Goal: Transaction & Acquisition: Book appointment/travel/reservation

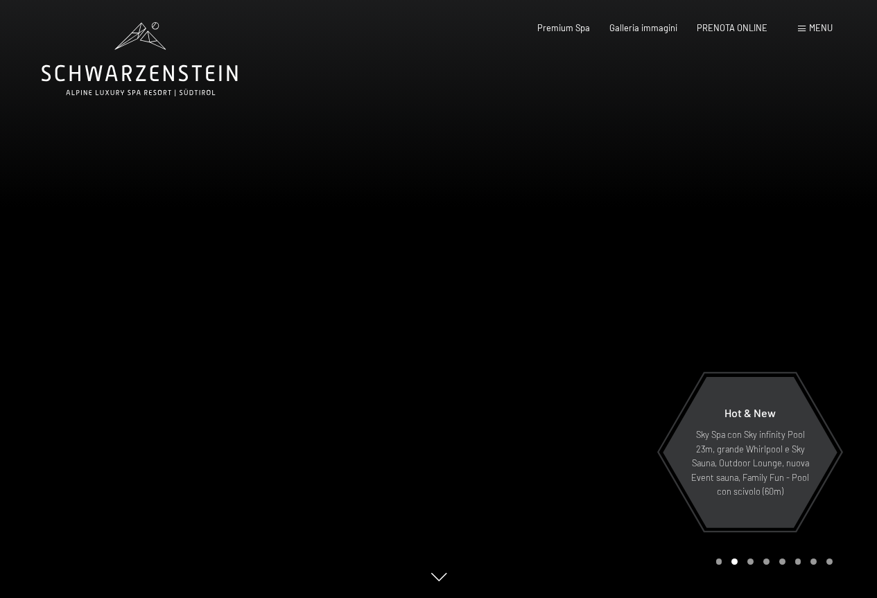
click at [568, 35] on div "Prenotazione Richiesta Premium Spa Galleria immagini PRENOTA ONLINE Menu DE IT …" at bounding box center [665, 28] width 335 height 12
click at [566, 25] on span "Premium Spa" at bounding box center [563, 25] width 53 height 11
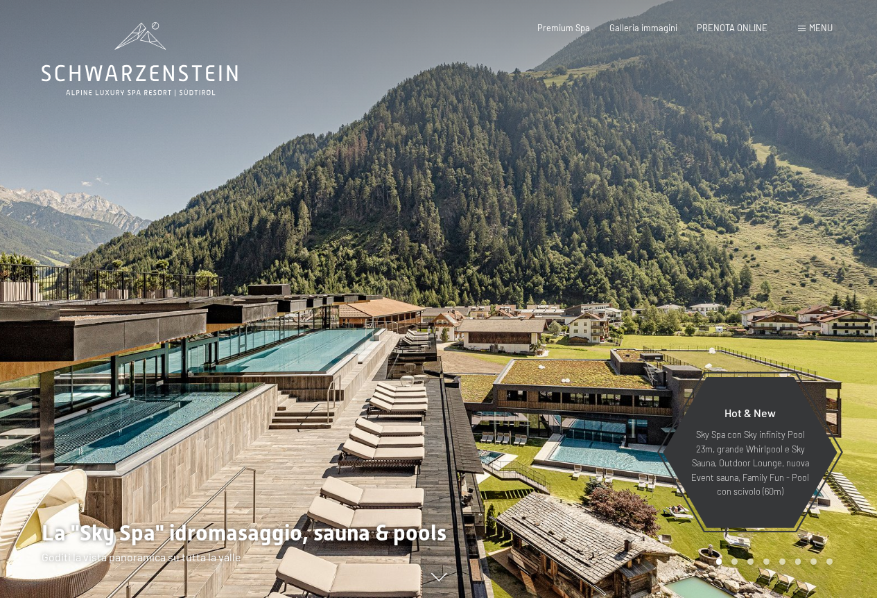
click at [157, 79] on icon at bounding box center [140, 59] width 196 height 74
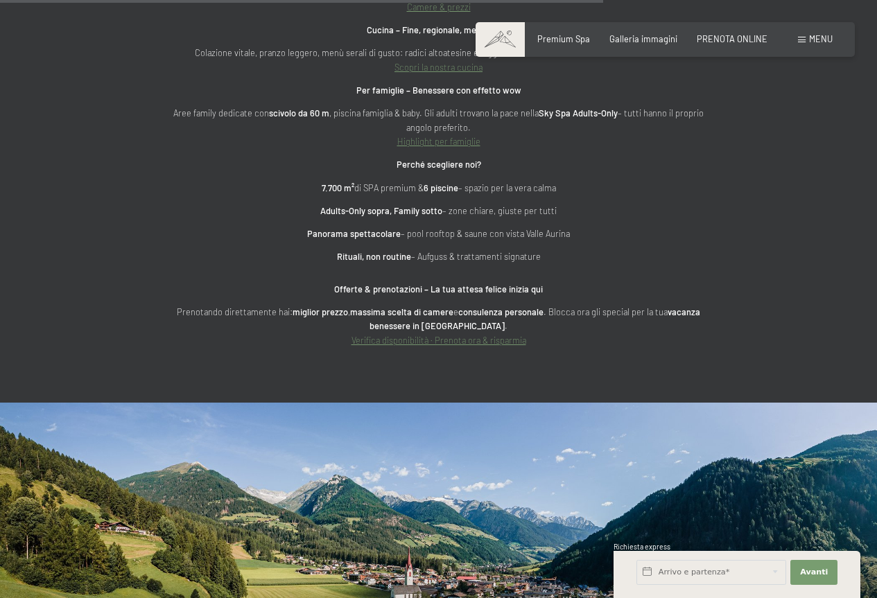
scroll to position [4298, 0]
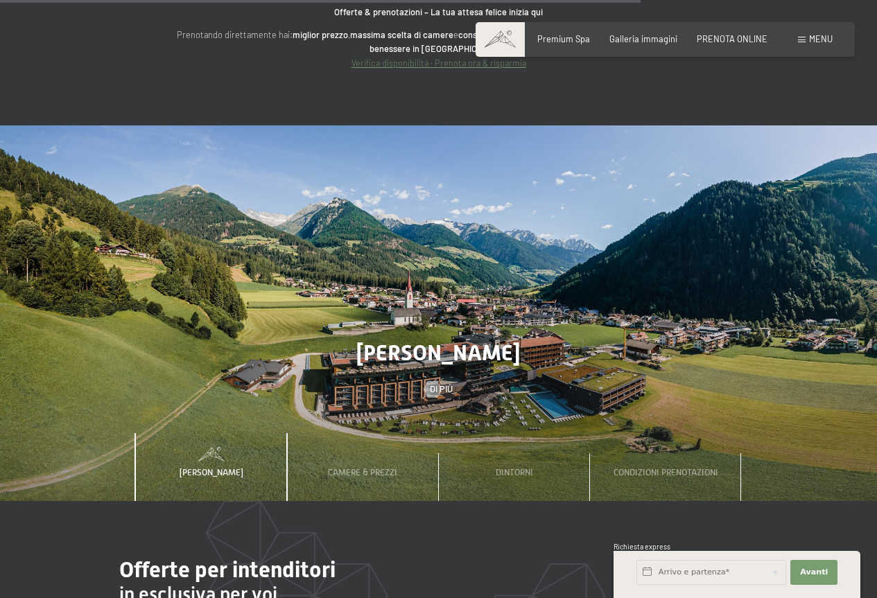
click at [251, 447] on span at bounding box center [211, 454] width 151 height 14
click at [238, 433] on div "Lo Schwarzenstein" at bounding box center [211, 467] width 80 height 68
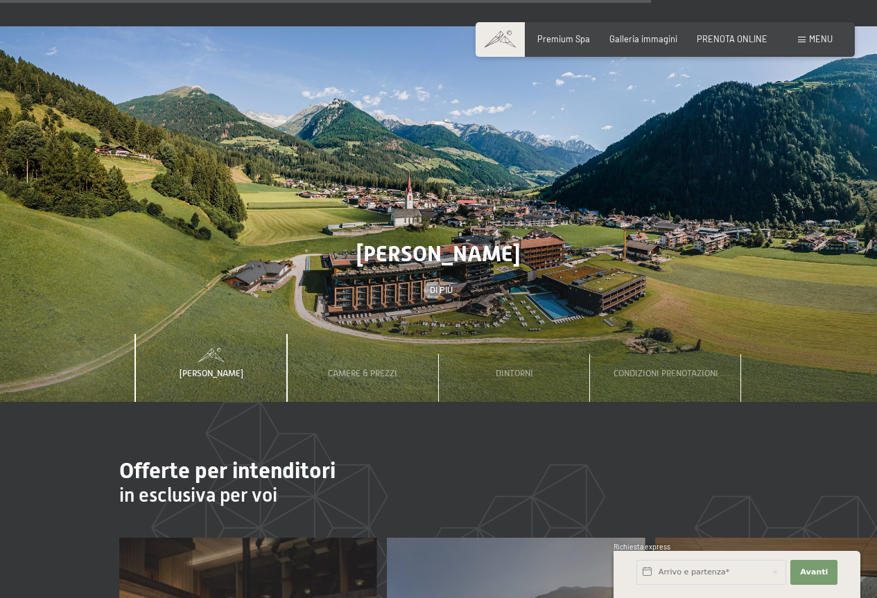
scroll to position [4575, 0]
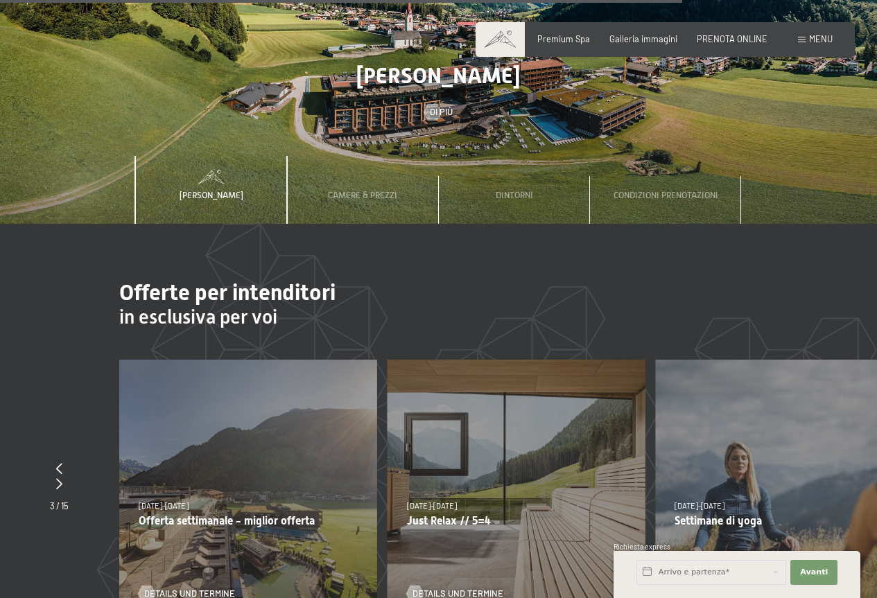
click at [193, 190] on span "Lo Schwarzenstein" at bounding box center [212, 195] width 64 height 10
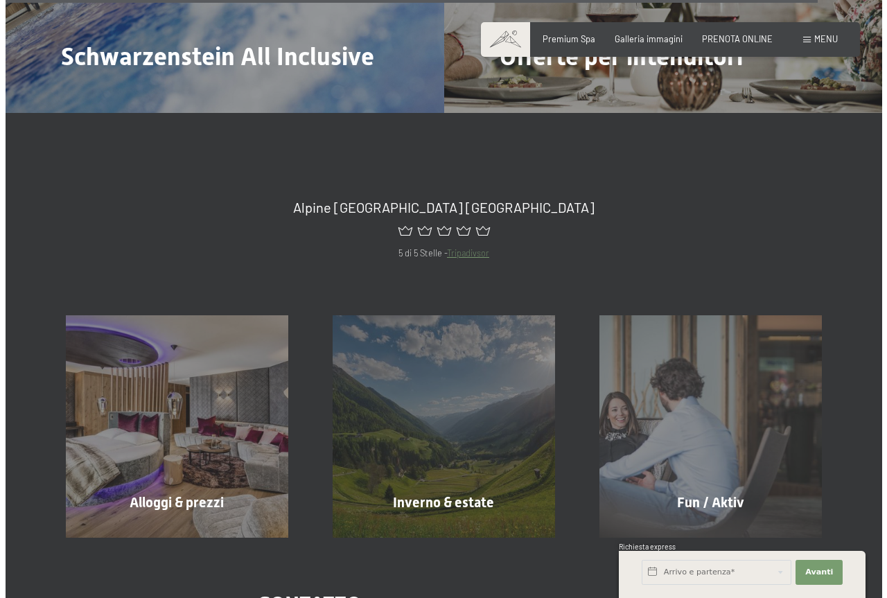
scroll to position [5269, 0]
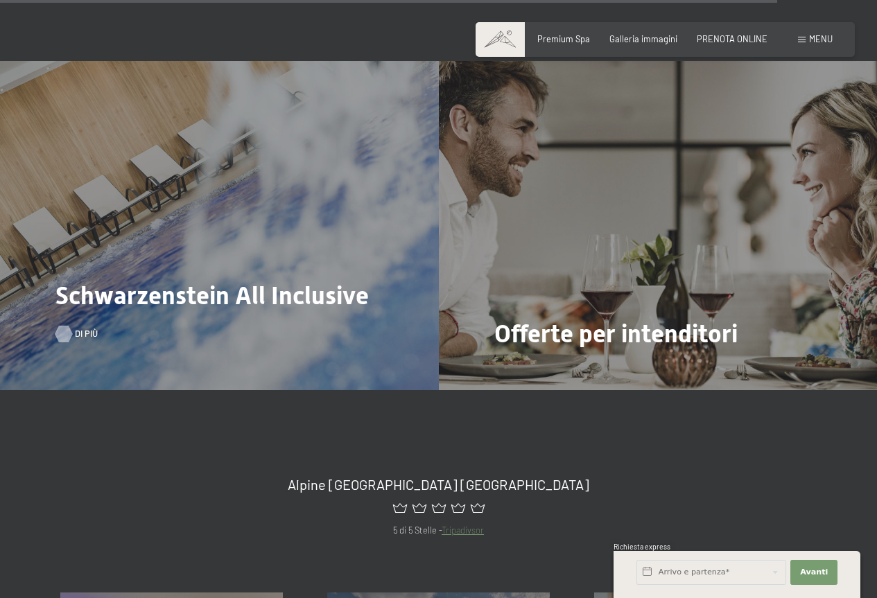
click at [67, 326] on div at bounding box center [64, 334] width 10 height 17
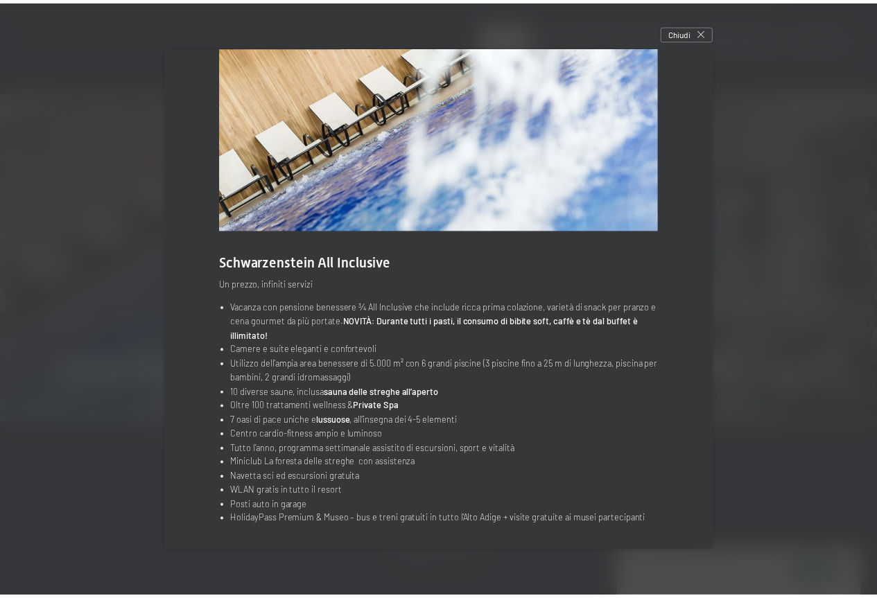
scroll to position [0, 0]
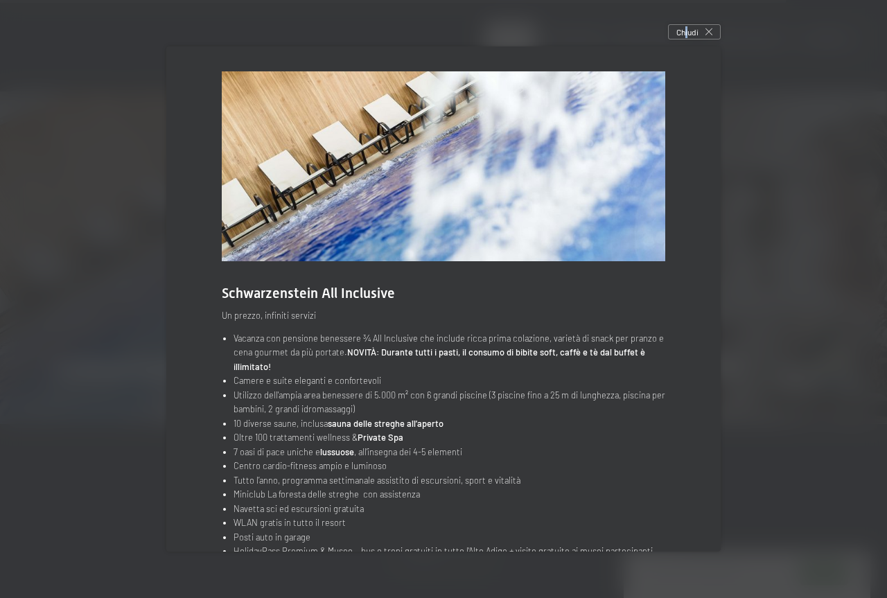
click at [691, 39] on div "Chiudi" at bounding box center [694, 31] width 53 height 15
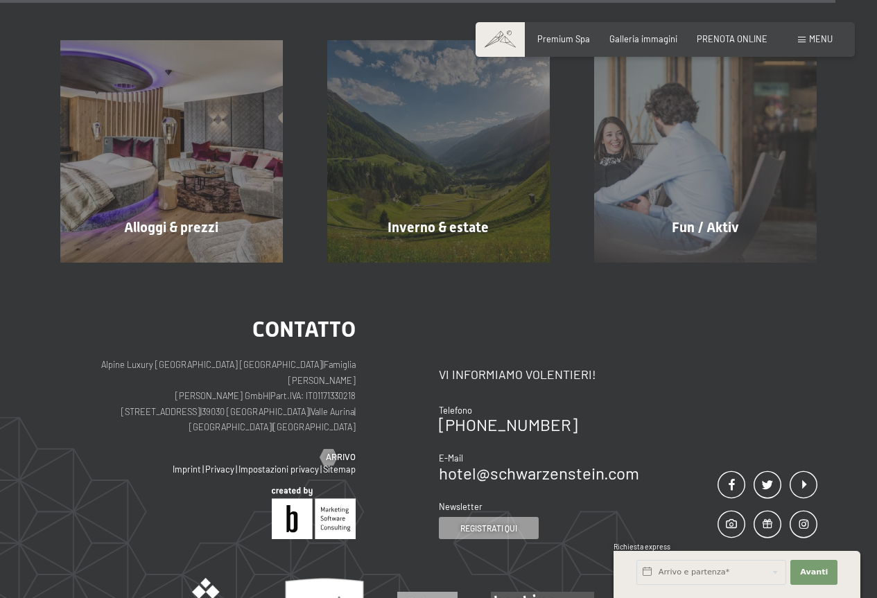
scroll to position [5823, 0]
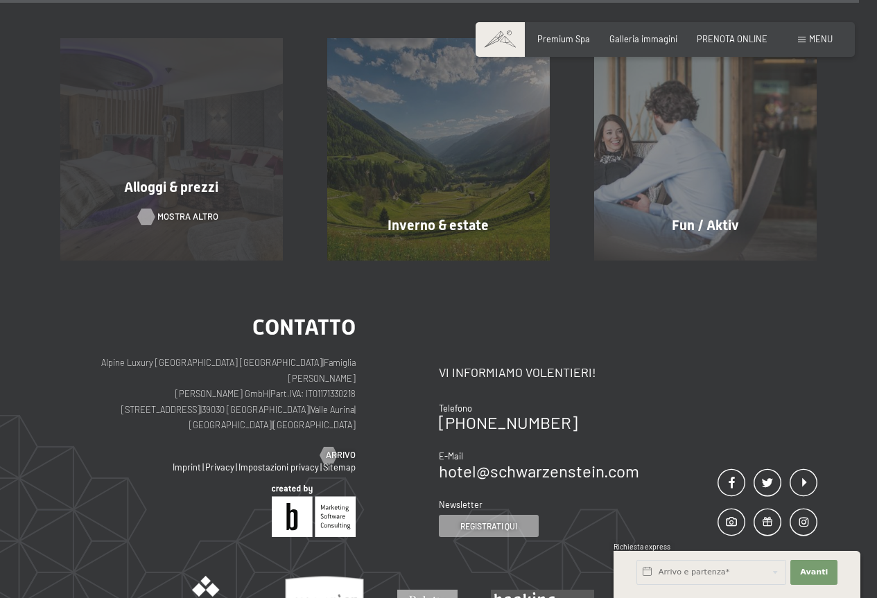
click at [200, 211] on span "mostra altro" at bounding box center [187, 217] width 61 height 12
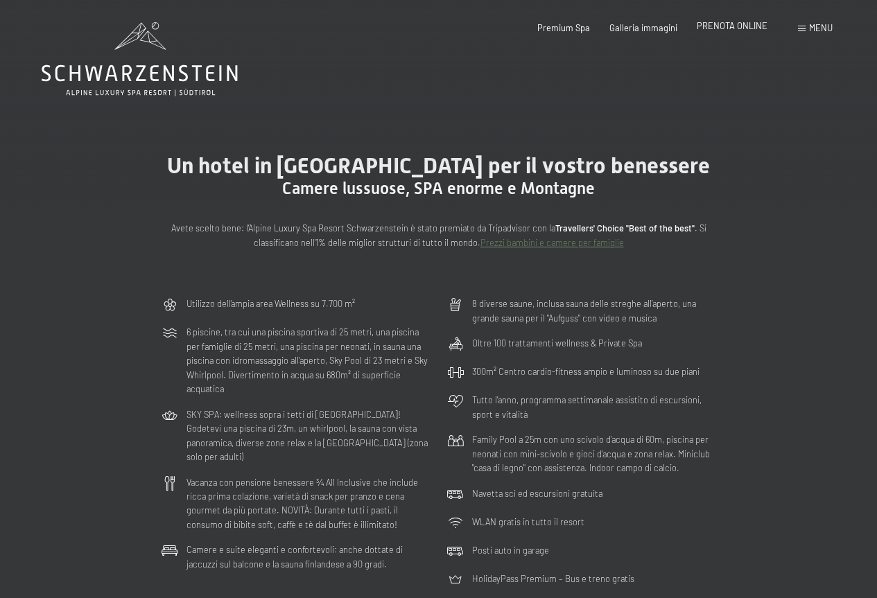
click at [699, 28] on span "PRENOTA ONLINE" at bounding box center [732, 25] width 71 height 11
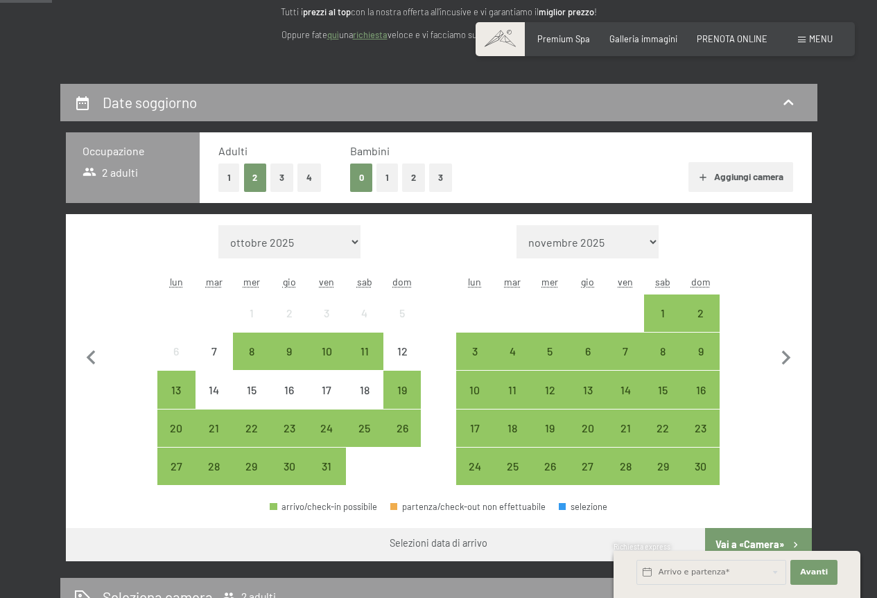
scroll to position [277, 0]
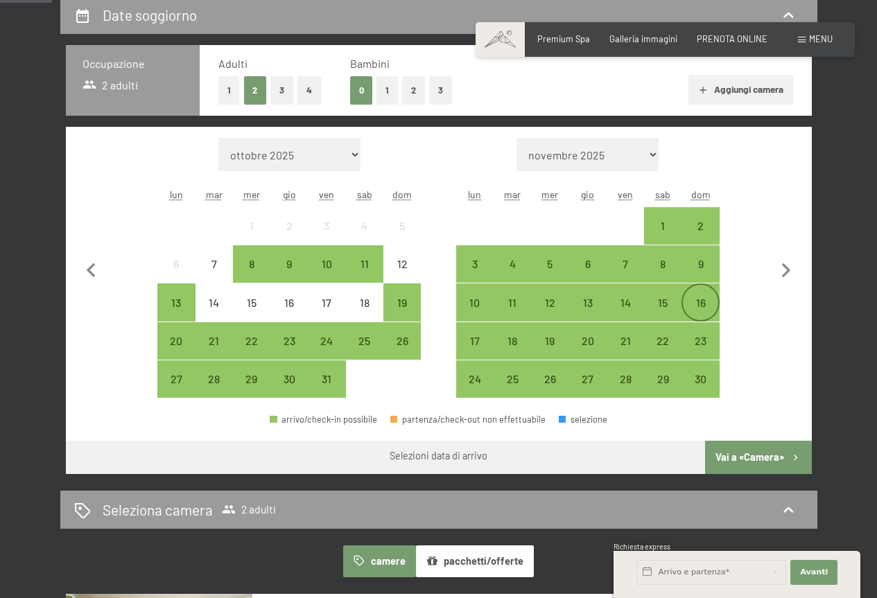
click at [697, 304] on div "16" at bounding box center [700, 314] width 35 height 35
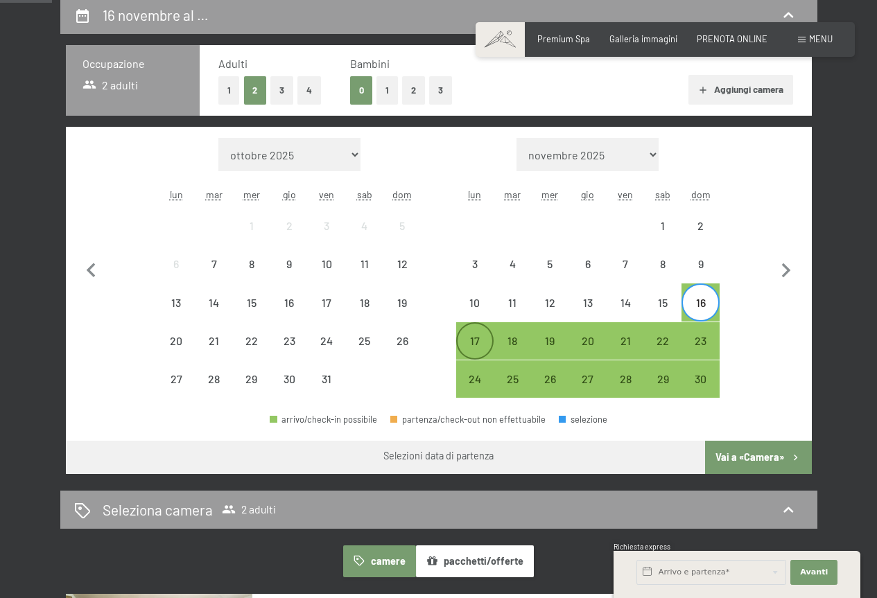
click at [478, 336] on div "17" at bounding box center [475, 353] width 35 height 35
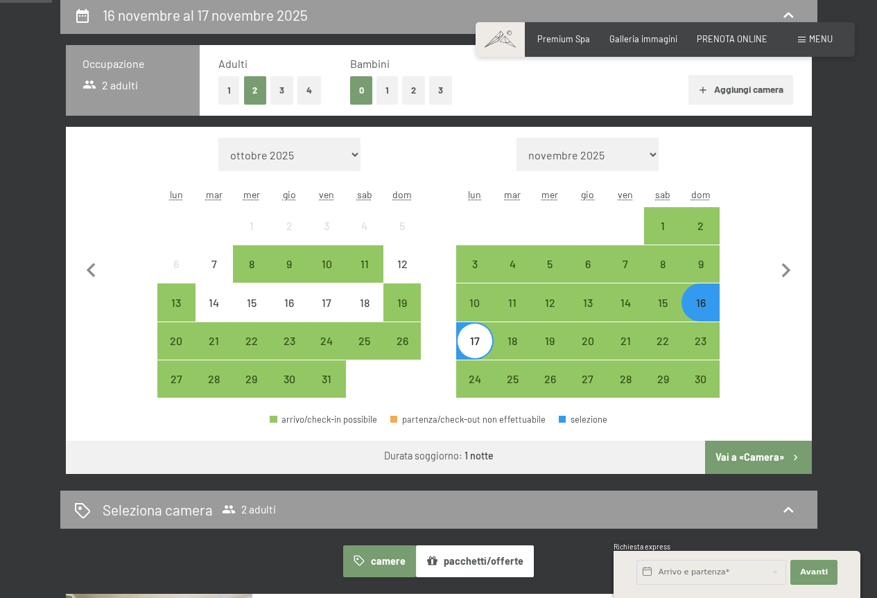
click at [774, 462] on button "Vai a «Camera»" at bounding box center [758, 457] width 106 height 33
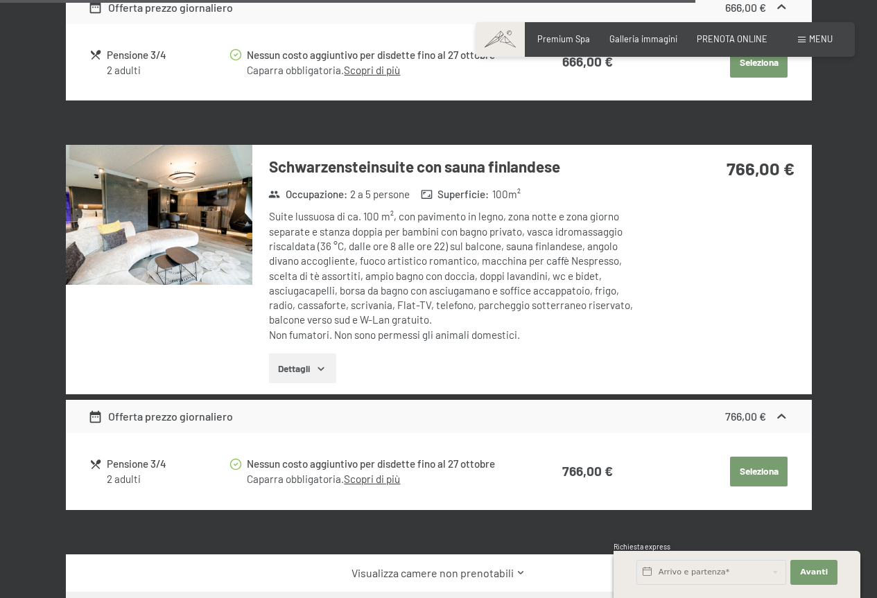
scroll to position [3116, 0]
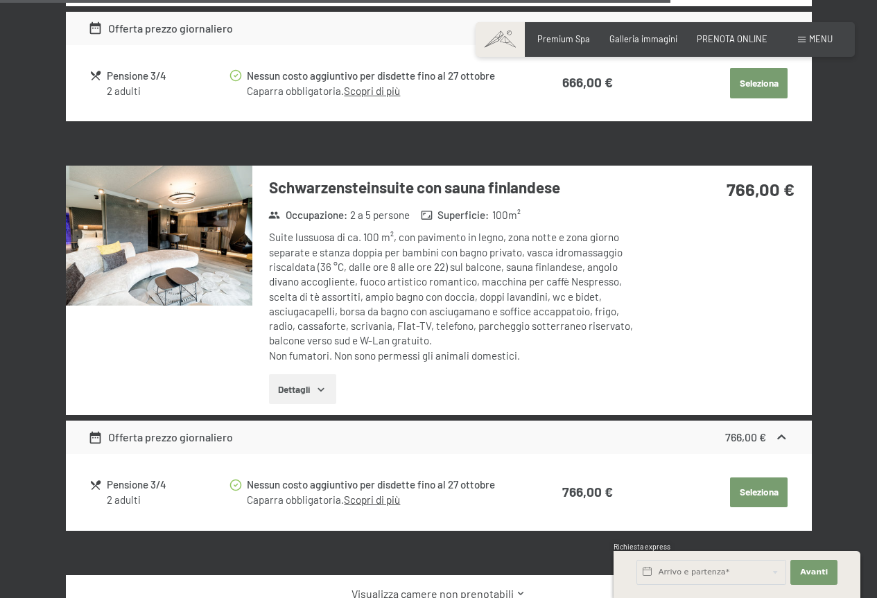
click at [191, 246] on img at bounding box center [159, 236] width 186 height 140
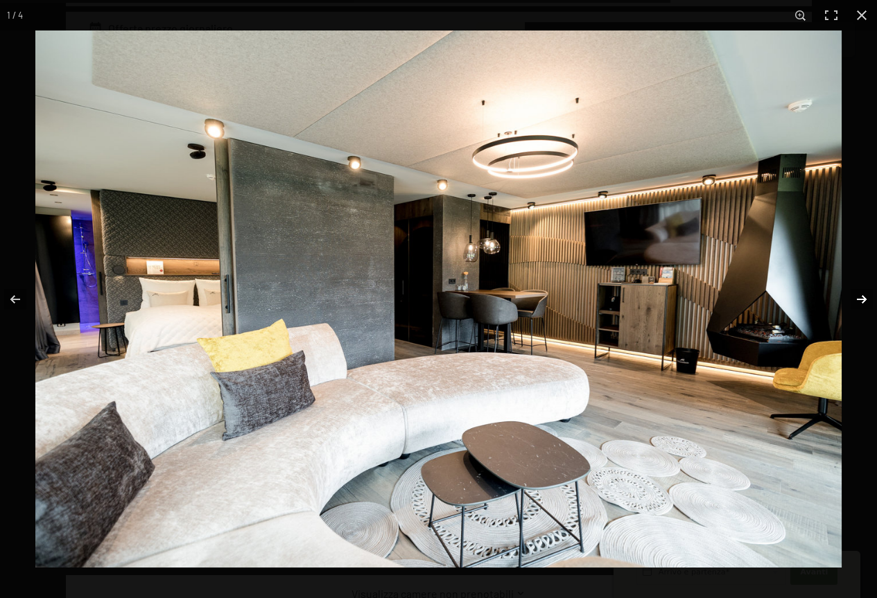
click at [862, 299] on button "button" at bounding box center [852, 299] width 49 height 69
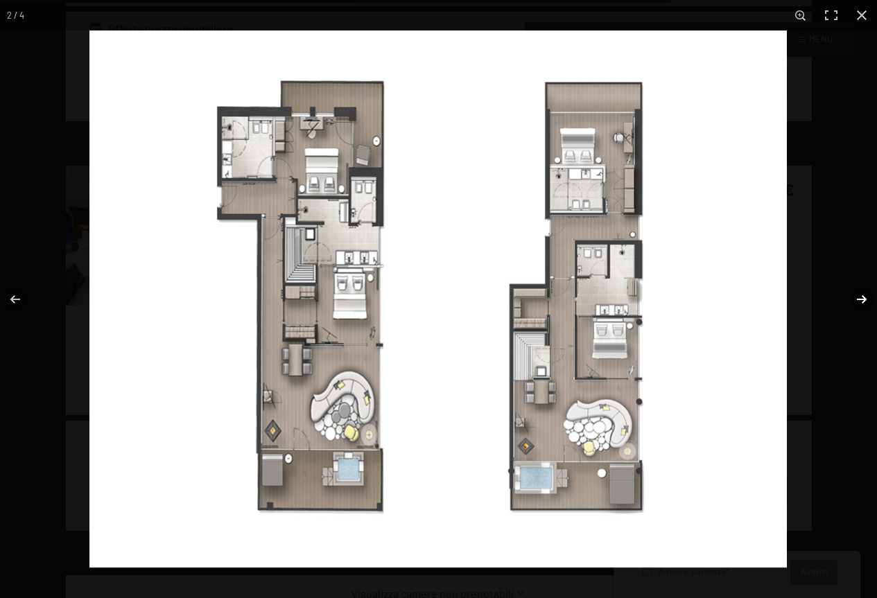
click at [862, 299] on button "button" at bounding box center [852, 299] width 49 height 69
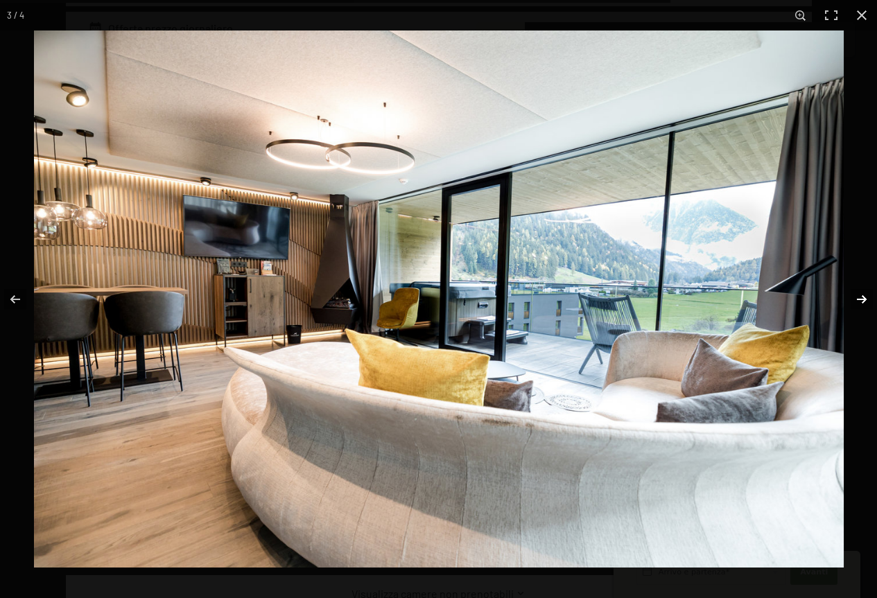
click at [862, 299] on button "button" at bounding box center [852, 299] width 49 height 69
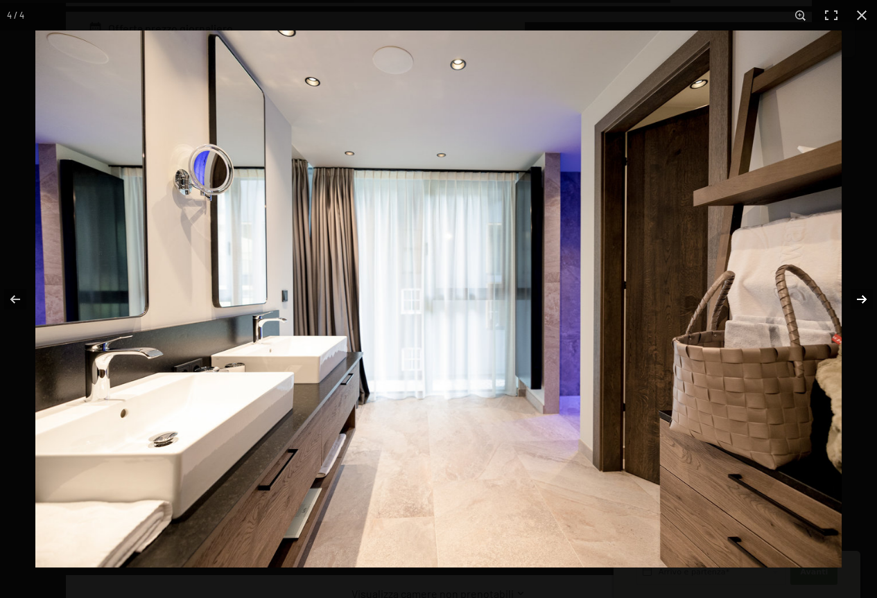
click at [862, 299] on button "button" at bounding box center [852, 299] width 49 height 69
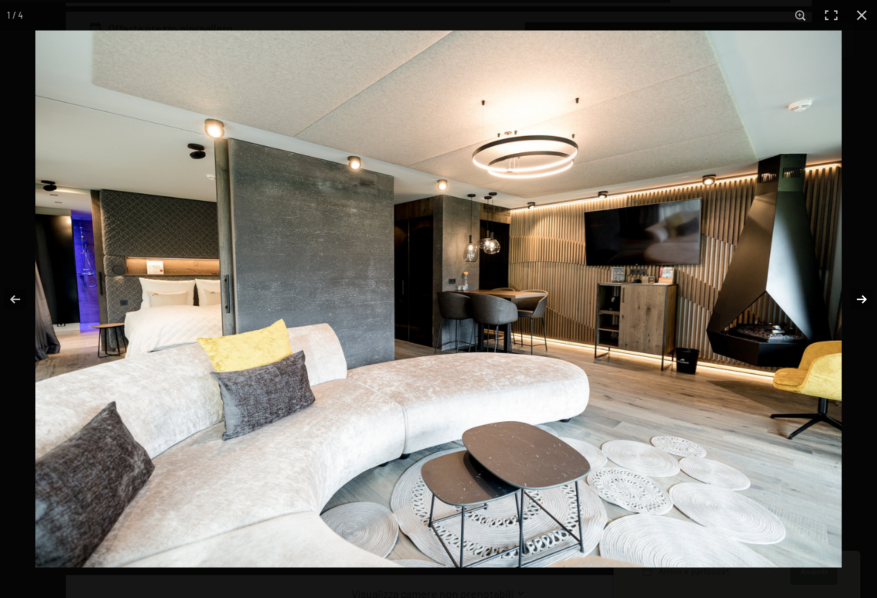
click at [862, 299] on button "button" at bounding box center [852, 299] width 49 height 69
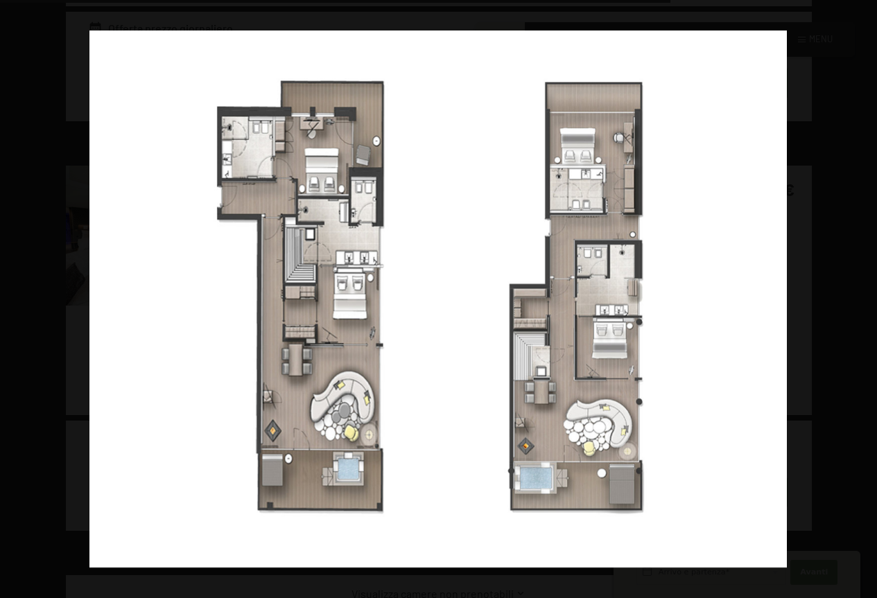
click at [862, 299] on button "button" at bounding box center [852, 299] width 49 height 69
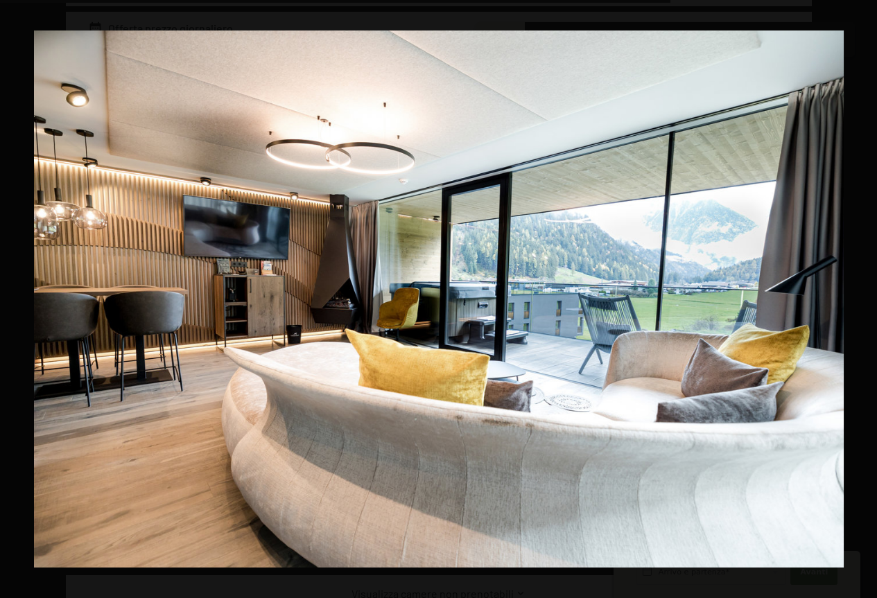
click at [862, 299] on button "button" at bounding box center [852, 299] width 49 height 69
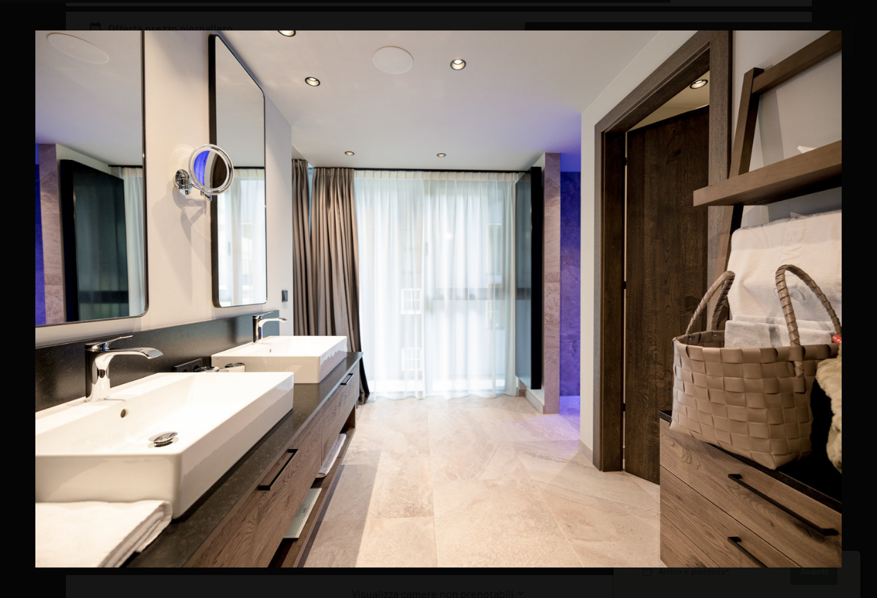
click at [862, 299] on button "button" at bounding box center [852, 299] width 49 height 69
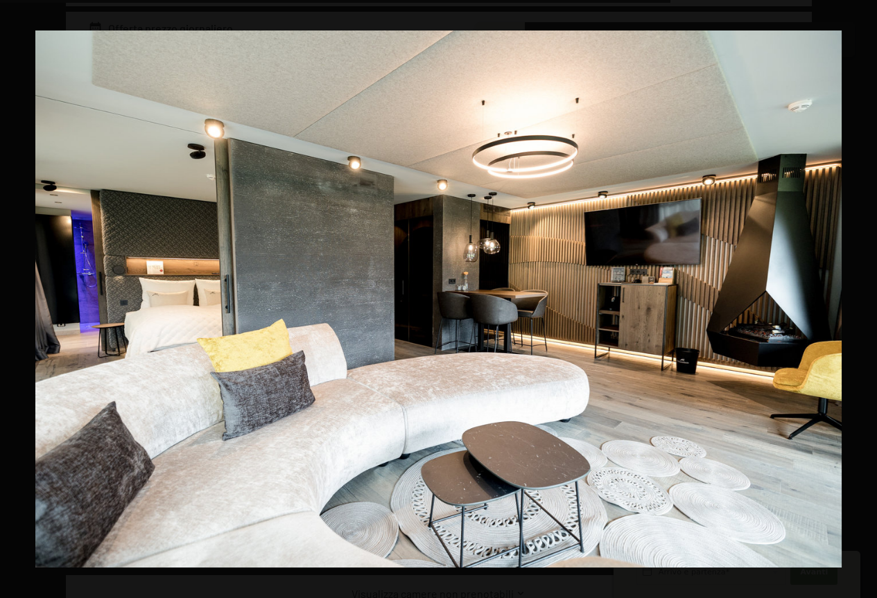
click at [862, 299] on button "button" at bounding box center [852, 299] width 49 height 69
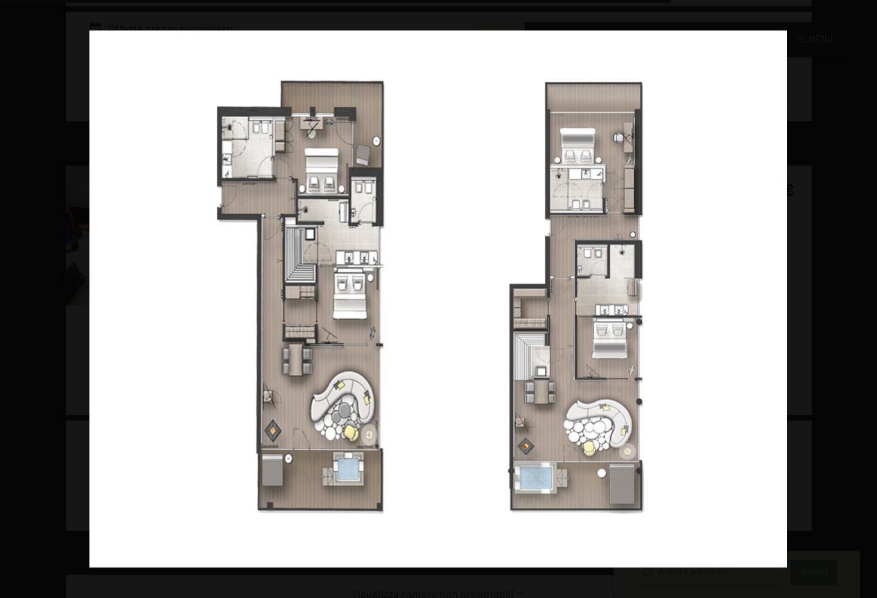
click at [862, 299] on button "button" at bounding box center [852, 299] width 49 height 69
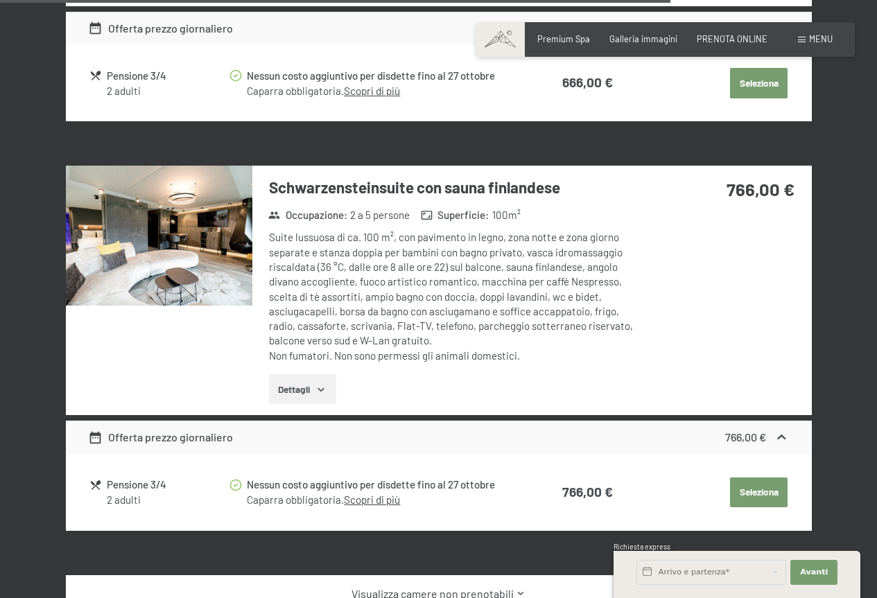
click at [0, 0] on button "button" at bounding box center [0, 0] width 0 height 0
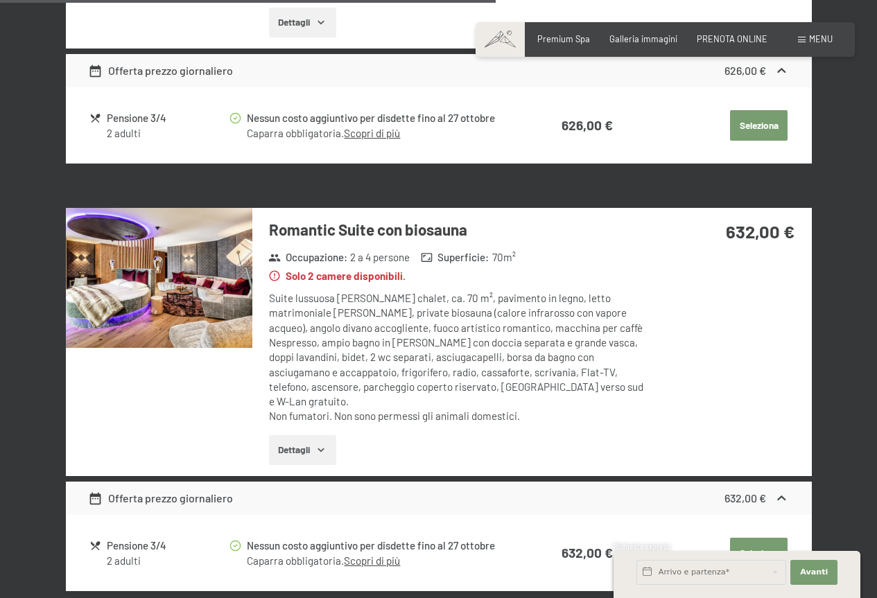
scroll to position [2215, 0]
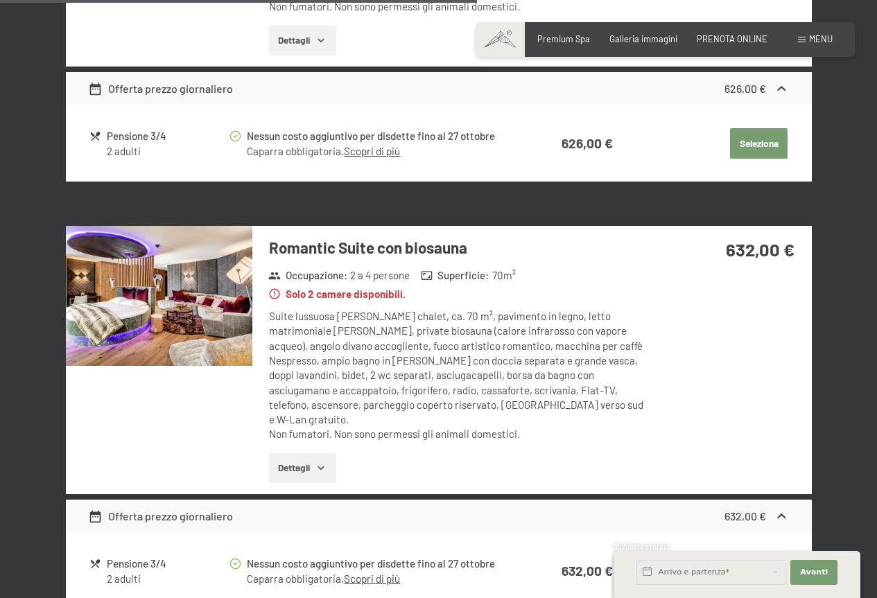
click at [180, 300] on img at bounding box center [159, 296] width 186 height 140
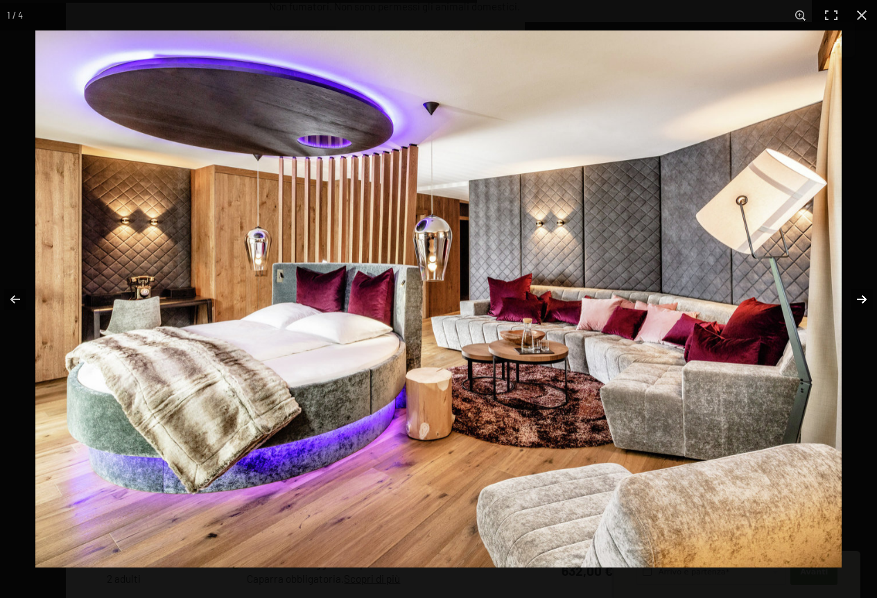
click at [864, 295] on button "button" at bounding box center [852, 299] width 49 height 69
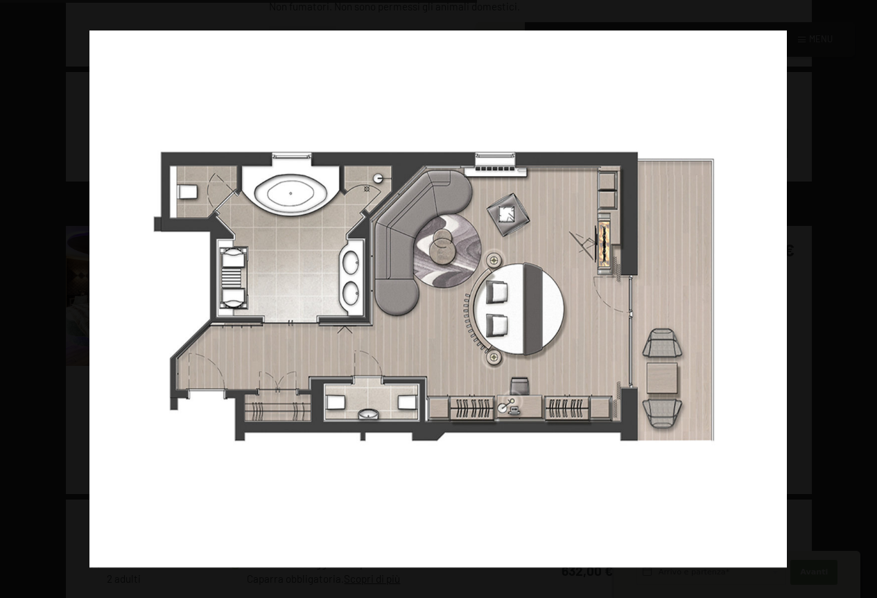
click at [864, 295] on button "button" at bounding box center [852, 299] width 49 height 69
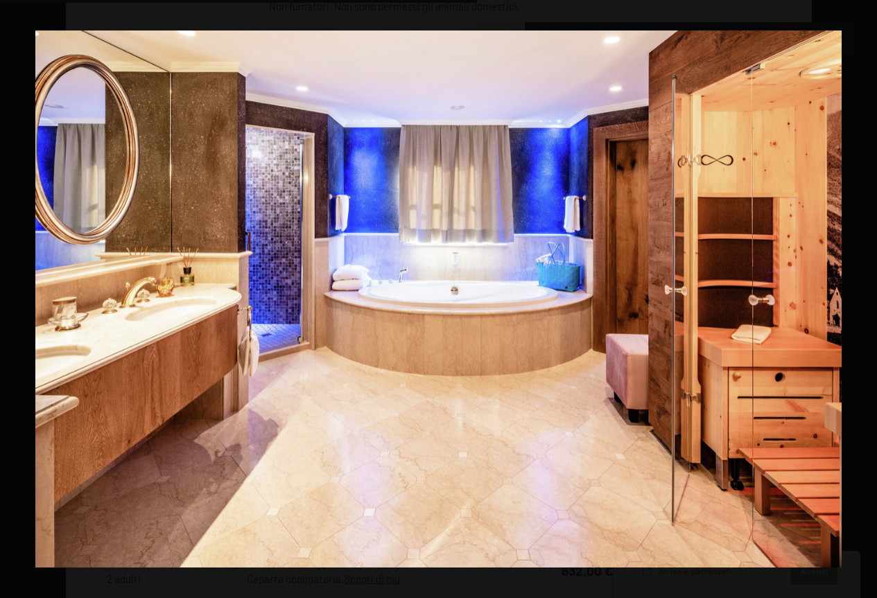
click at [864, 295] on button "button" at bounding box center [852, 299] width 49 height 69
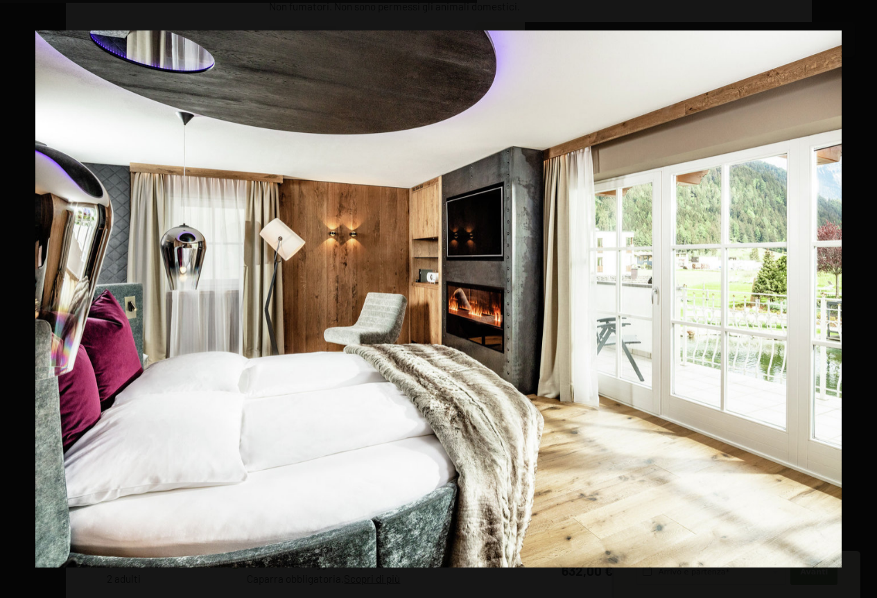
click at [864, 295] on button "button" at bounding box center [852, 299] width 49 height 69
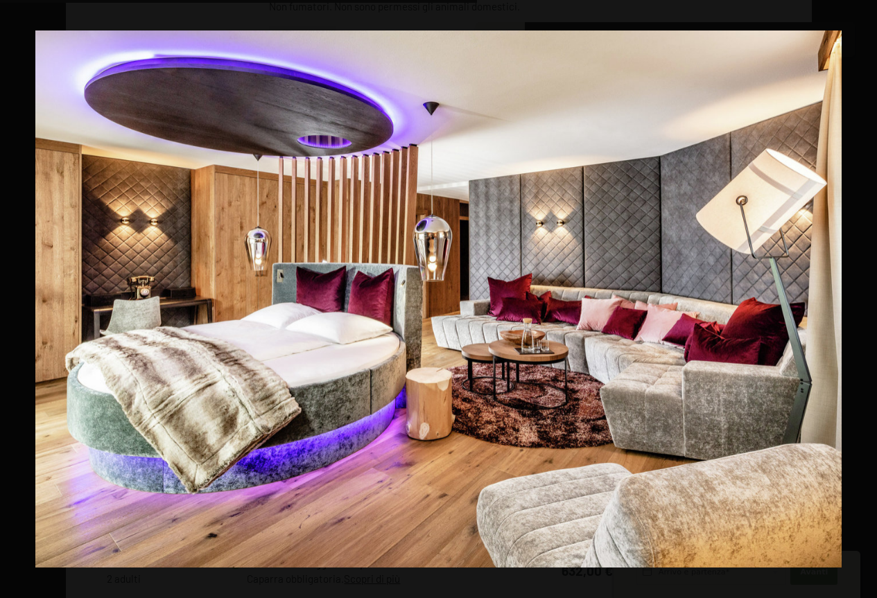
click at [864, 295] on button "button" at bounding box center [852, 299] width 49 height 69
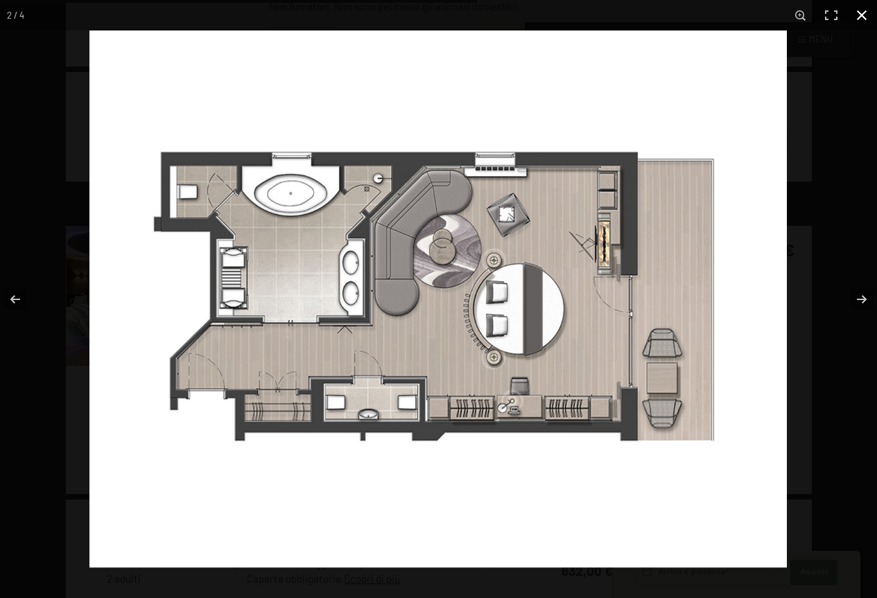
click at [855, 18] on button "button" at bounding box center [861, 15] width 31 height 31
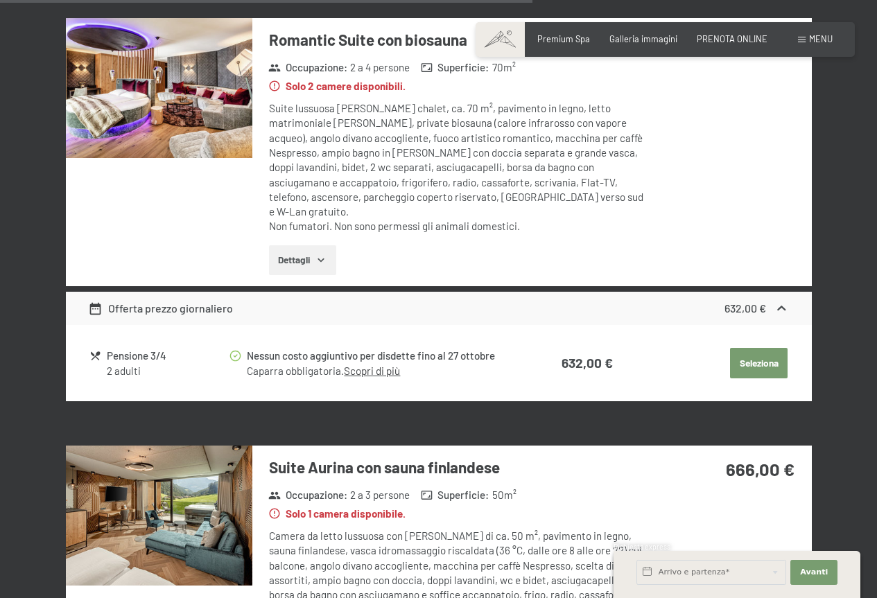
scroll to position [2700, 0]
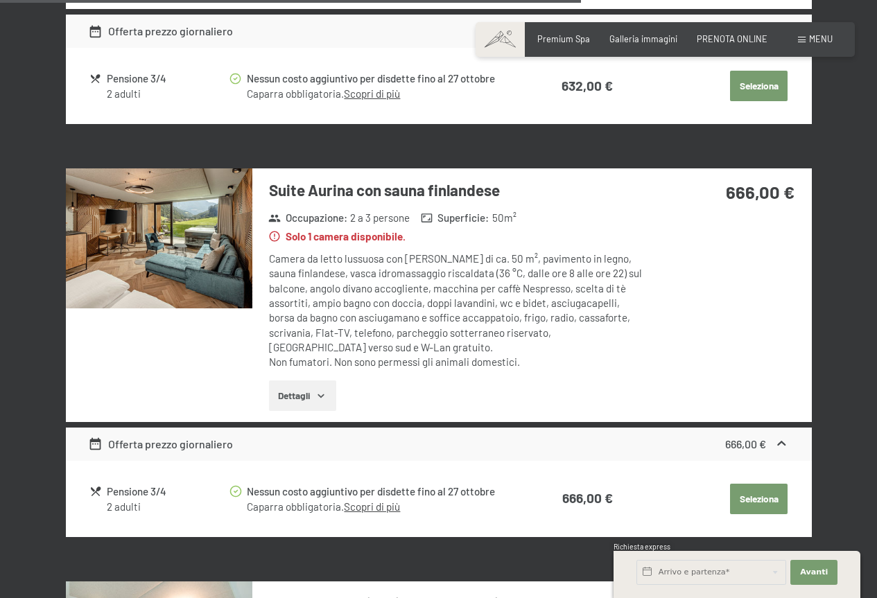
click at [205, 226] on img at bounding box center [159, 238] width 186 height 140
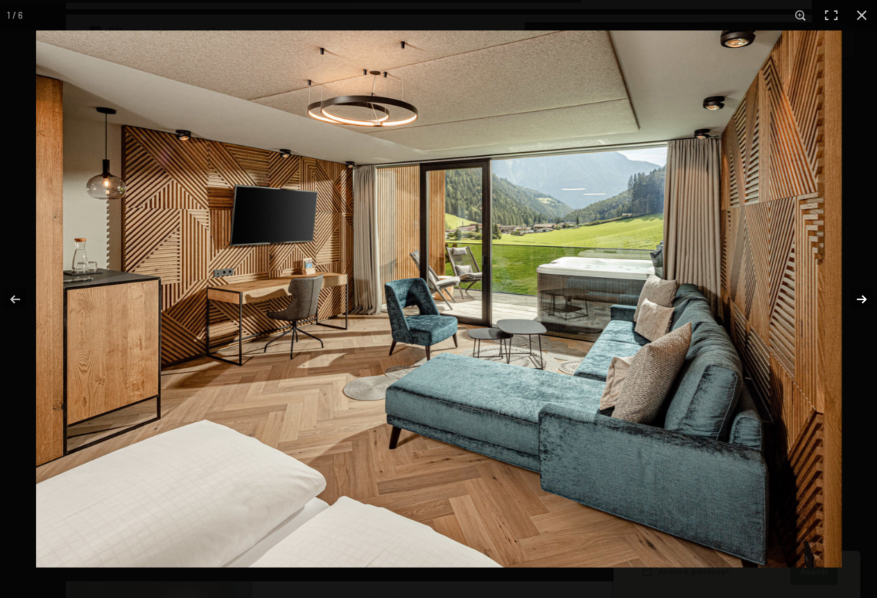
click at [855, 301] on button "button" at bounding box center [852, 299] width 49 height 69
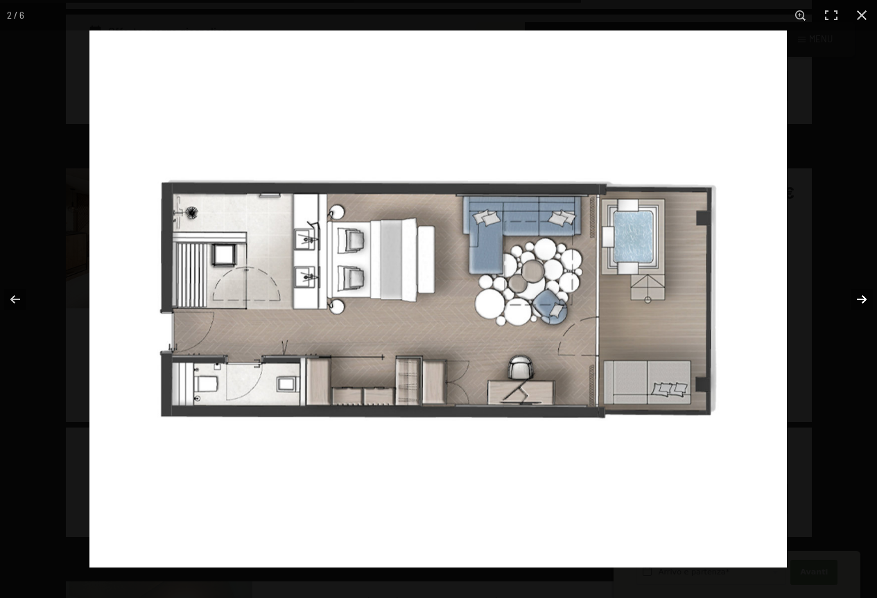
click at [855, 301] on button "button" at bounding box center [852, 299] width 49 height 69
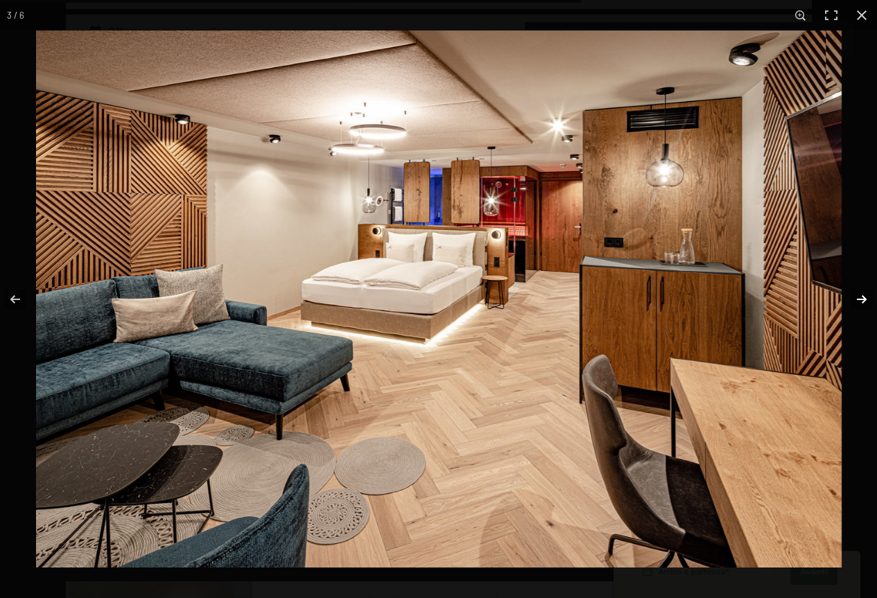
click at [855, 301] on button "button" at bounding box center [852, 299] width 49 height 69
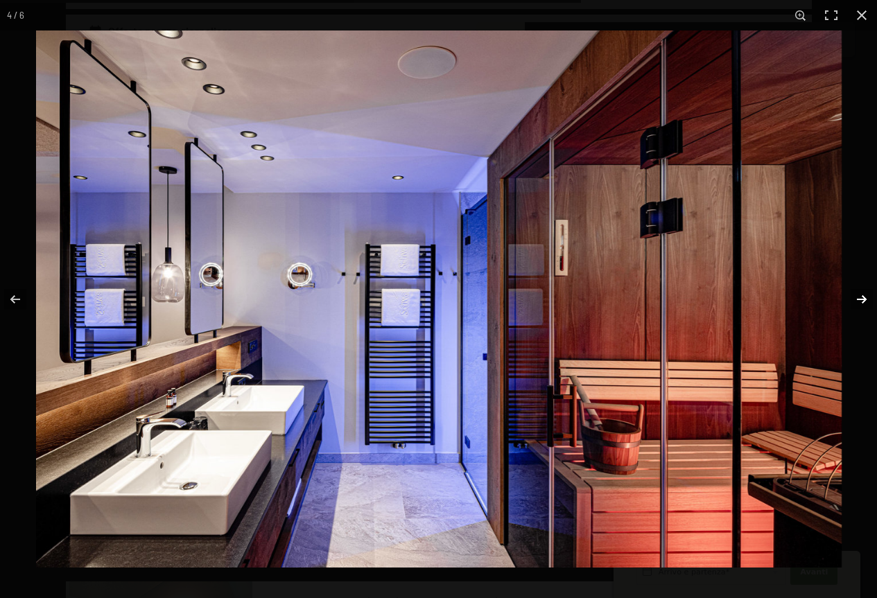
click at [855, 301] on button "button" at bounding box center [852, 299] width 49 height 69
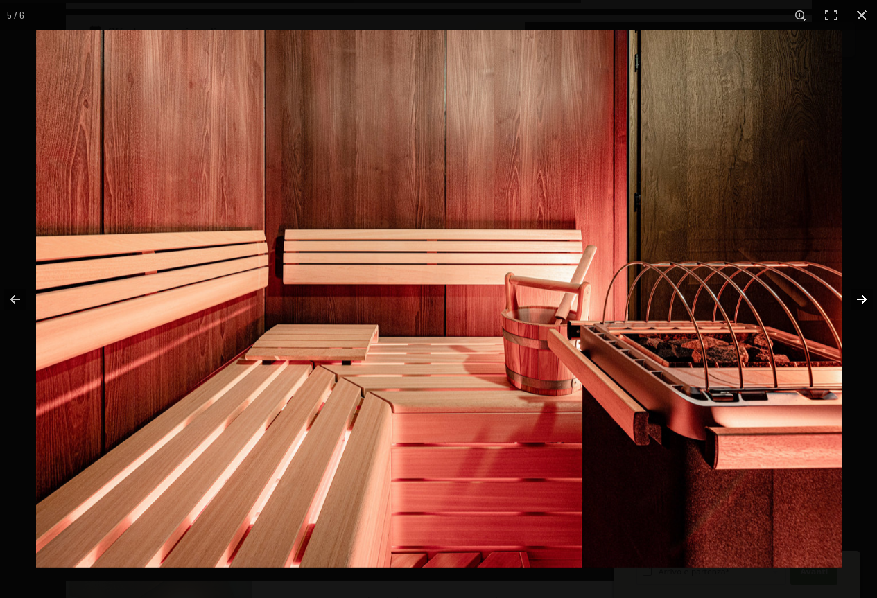
click at [855, 301] on button "button" at bounding box center [852, 299] width 49 height 69
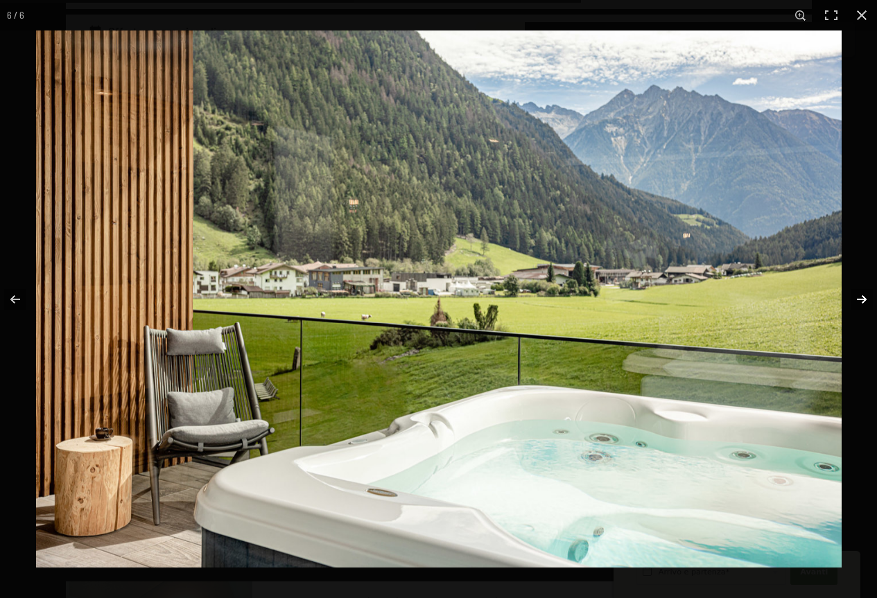
click at [855, 301] on button "button" at bounding box center [852, 299] width 49 height 69
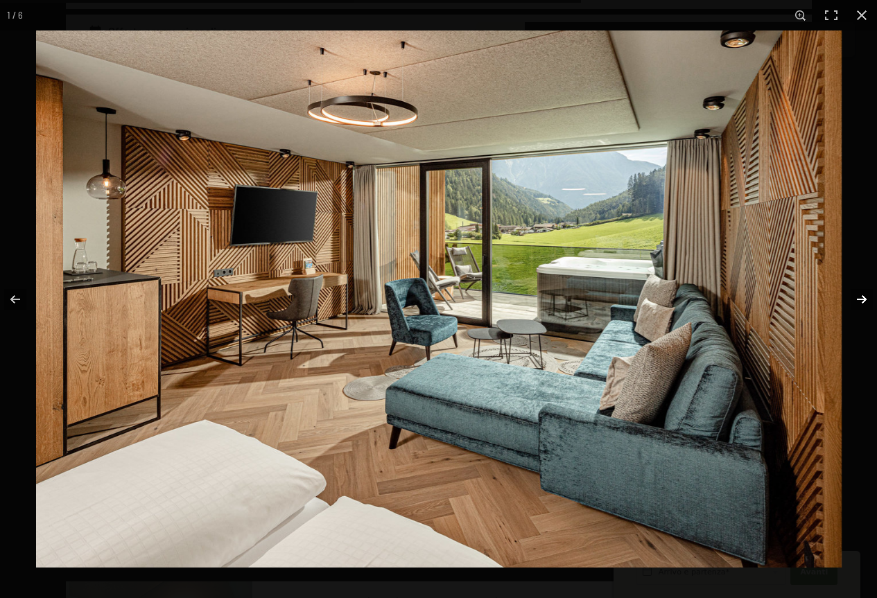
click at [855, 301] on button "button" at bounding box center [852, 299] width 49 height 69
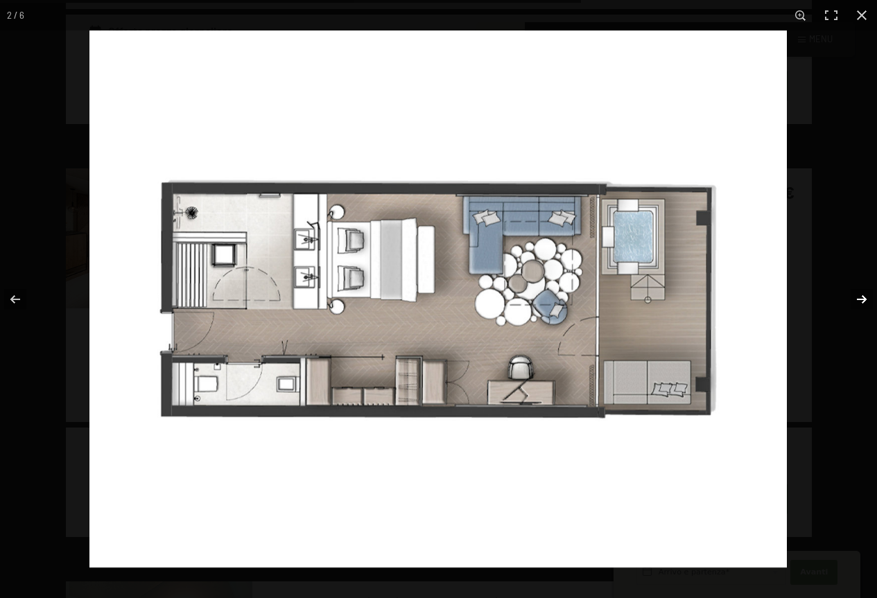
click at [855, 301] on button "button" at bounding box center [852, 299] width 49 height 69
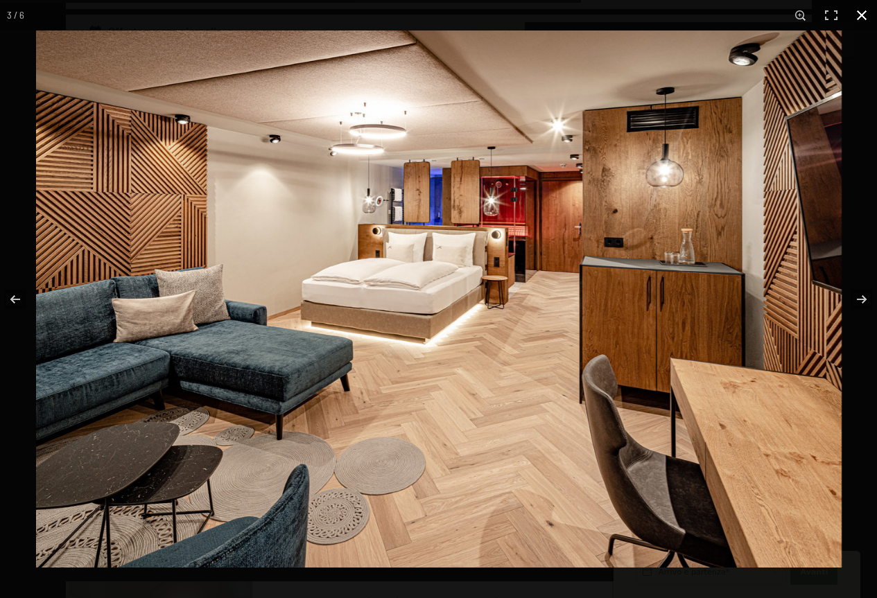
click at [864, 16] on button "button" at bounding box center [861, 15] width 31 height 31
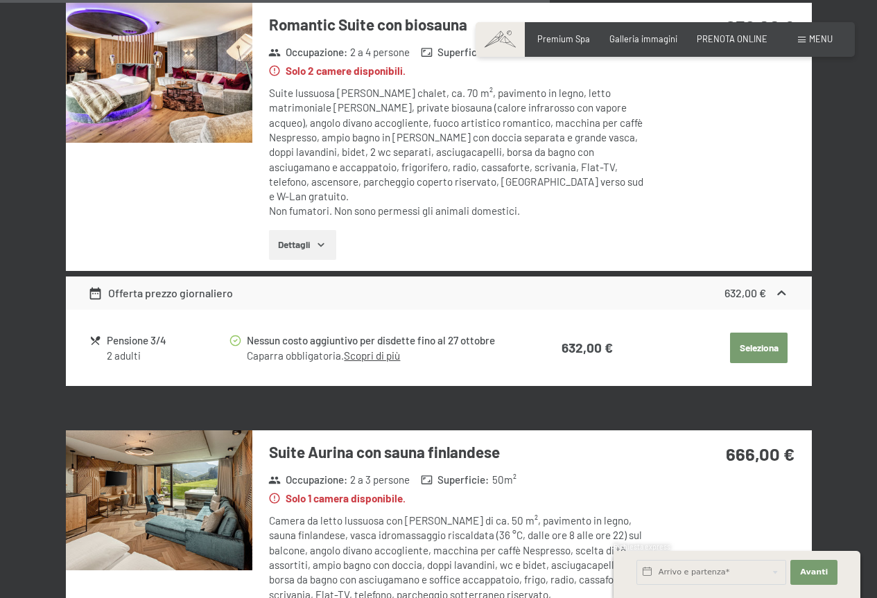
scroll to position [2562, 0]
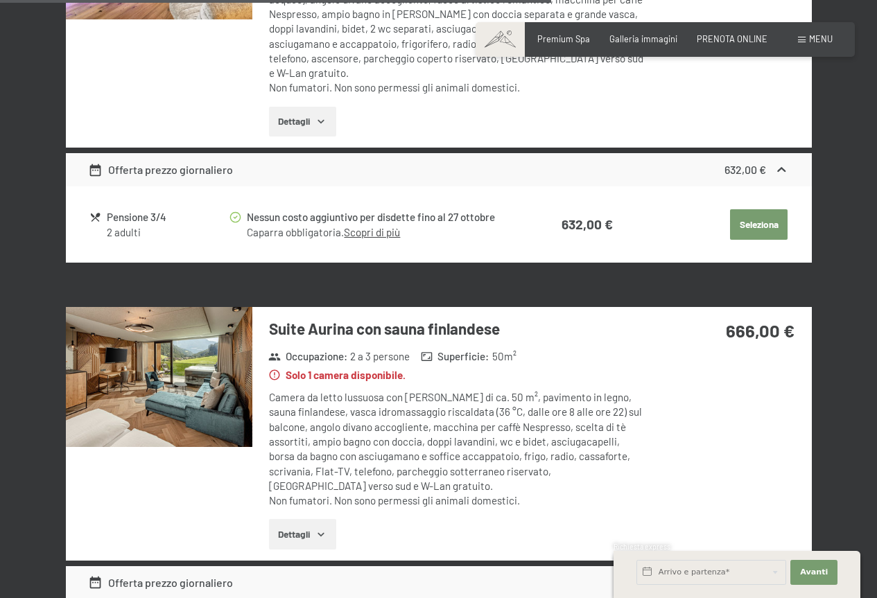
click at [238, 370] on img at bounding box center [159, 377] width 186 height 140
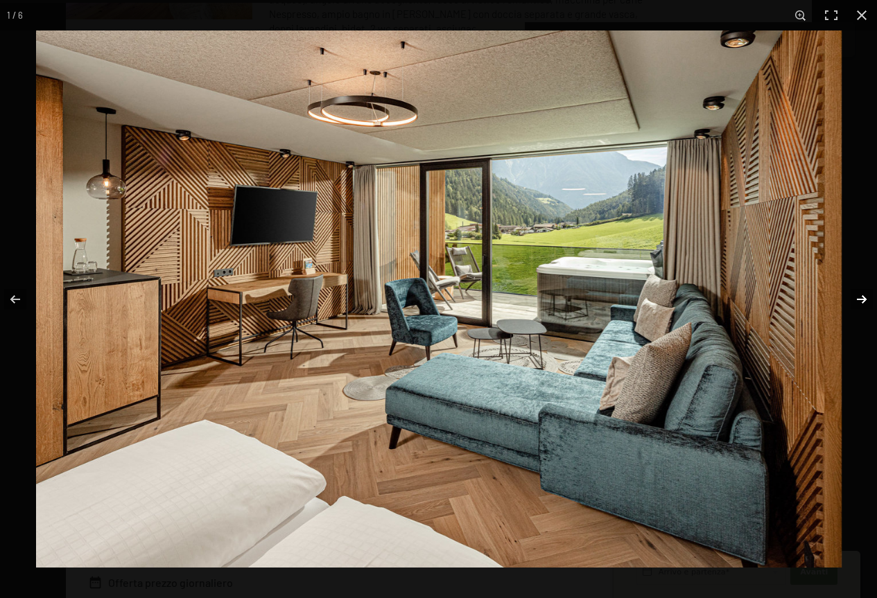
click at [864, 303] on button "button" at bounding box center [852, 299] width 49 height 69
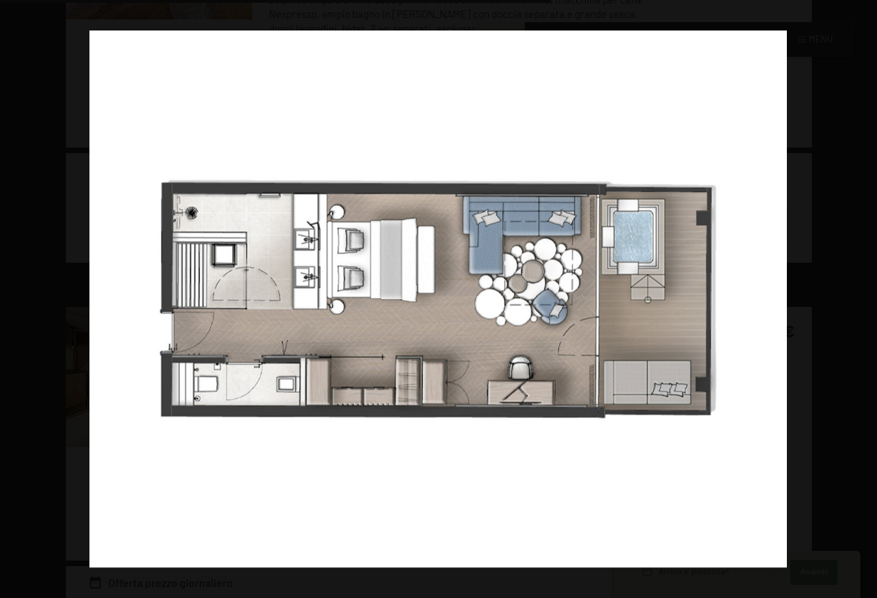
click at [864, 303] on button "button" at bounding box center [852, 299] width 49 height 69
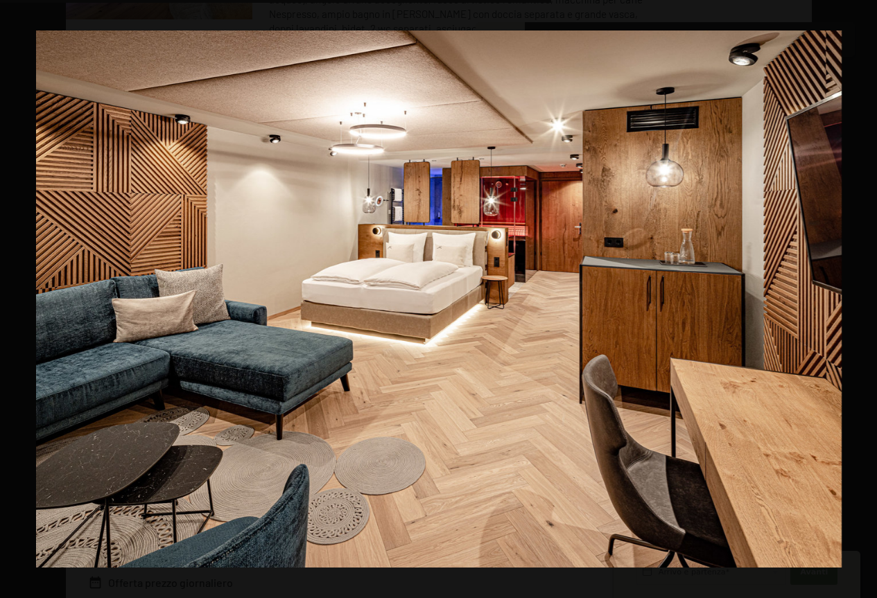
click at [864, 303] on button "button" at bounding box center [852, 299] width 49 height 69
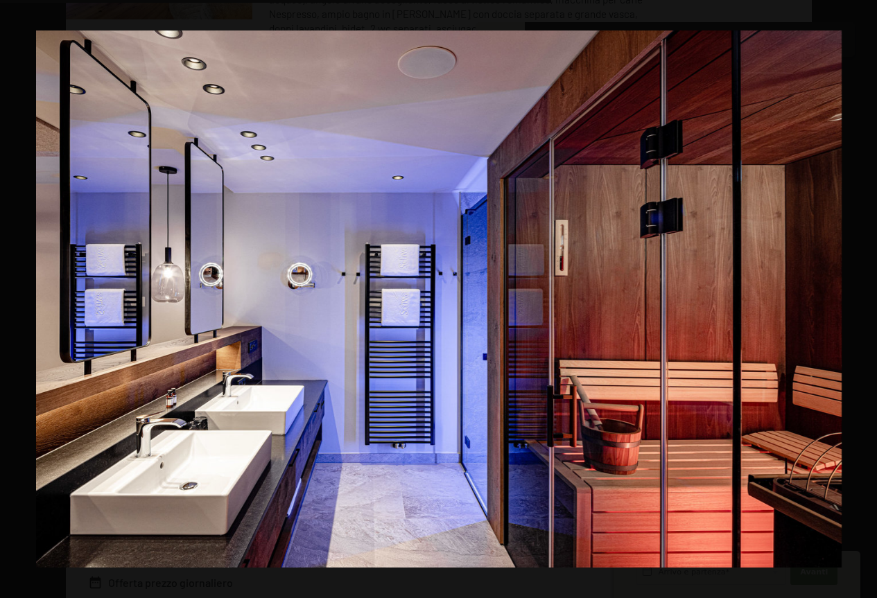
click at [864, 303] on button "button" at bounding box center [852, 299] width 49 height 69
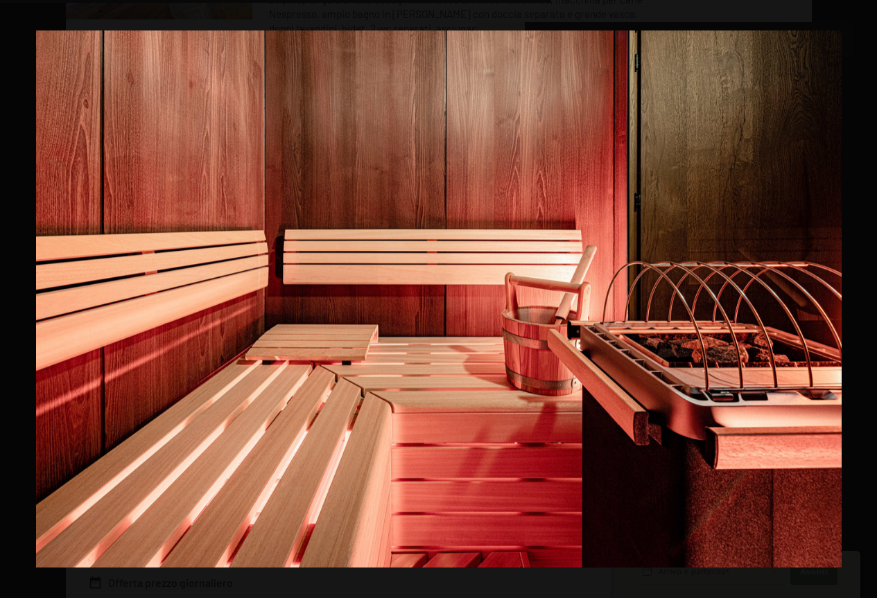
click at [864, 303] on button "button" at bounding box center [852, 299] width 49 height 69
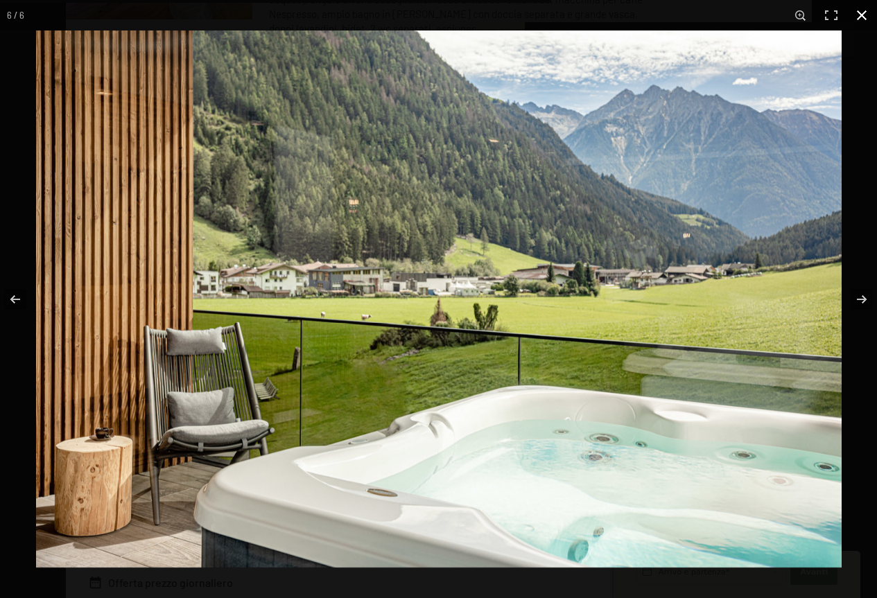
click at [860, 9] on button "button" at bounding box center [861, 15] width 31 height 31
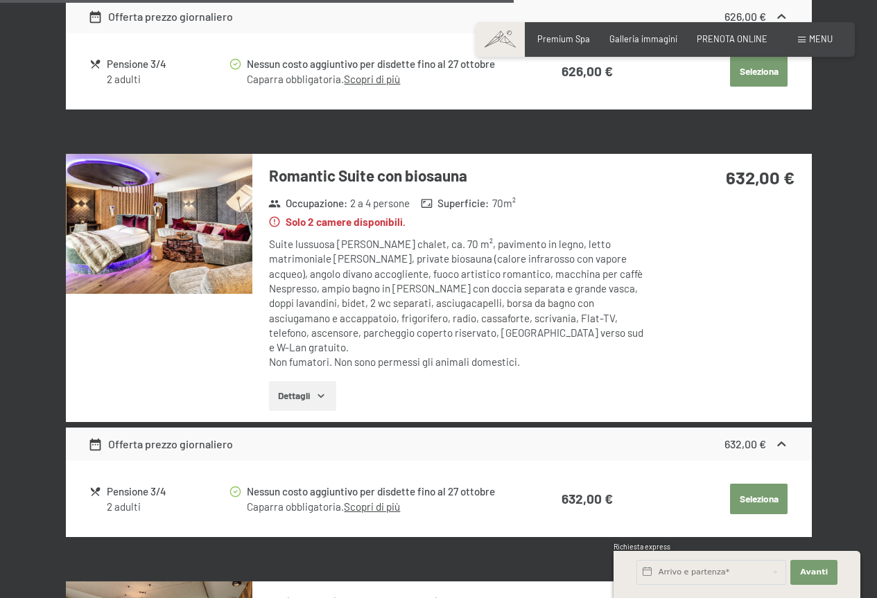
scroll to position [2284, 0]
